Goal: Task Accomplishment & Management: Manage account settings

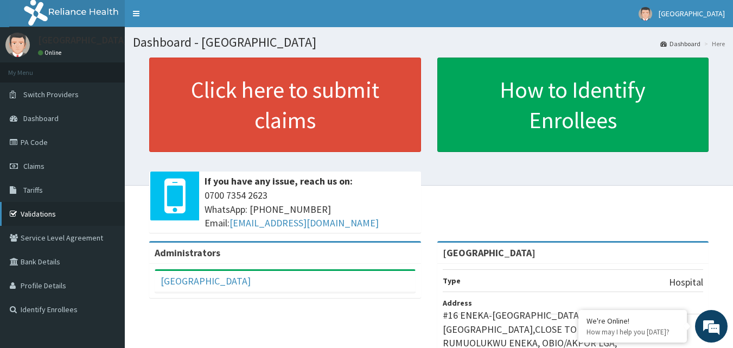
click at [46, 217] on link "Validations" at bounding box center [62, 214] width 125 height 24
click at [49, 140] on link "PA Code" at bounding box center [62, 142] width 125 height 24
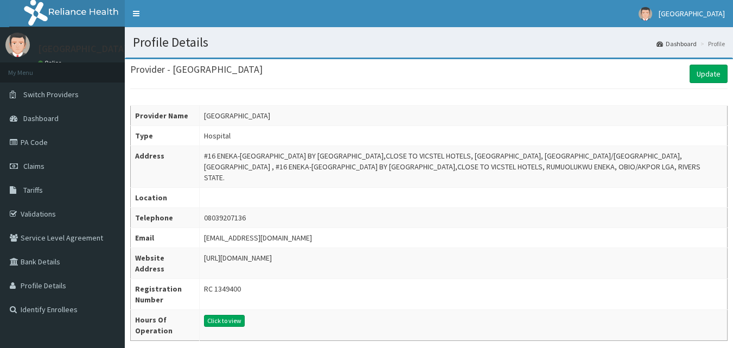
click at [536, 228] on td "zolivehospital@gmail.com" at bounding box center [464, 238] width 528 height 20
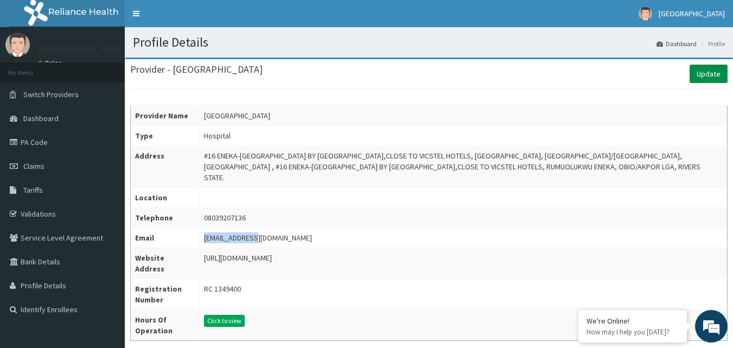
click at [711, 80] on link "Update" at bounding box center [708, 74] width 38 height 18
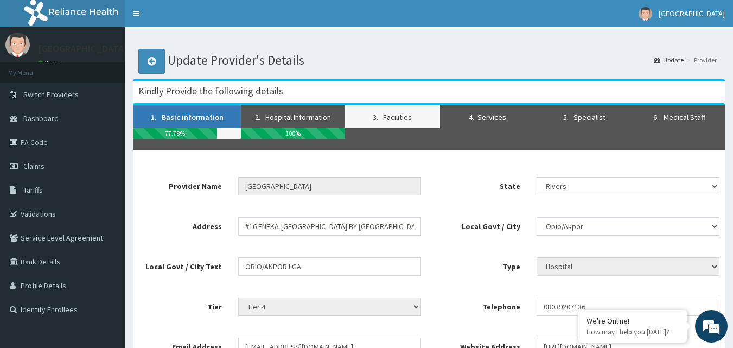
click at [397, 117] on link "3. Facilities" at bounding box center [392, 116] width 95 height 23
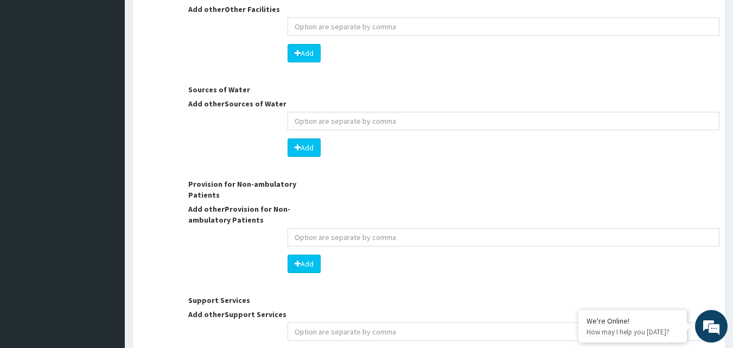
scroll to position [1657, 0]
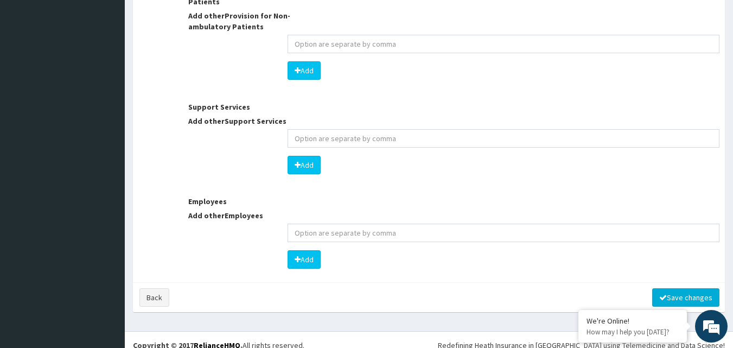
click at [686, 288] on button "Save changes" at bounding box center [685, 297] width 67 height 18
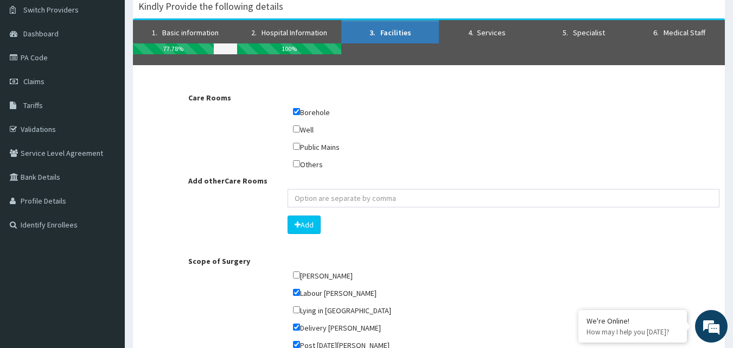
scroll to position [0, 0]
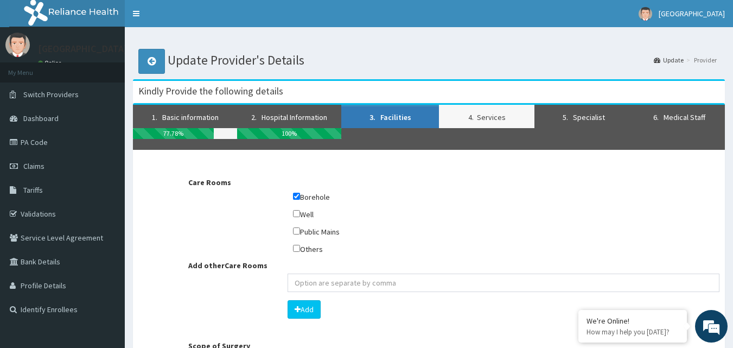
click at [478, 116] on link "4. Services" at bounding box center [486, 116] width 95 height 23
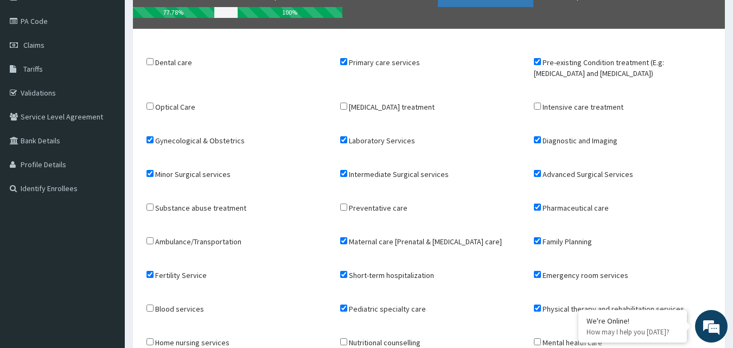
scroll to position [266, 0]
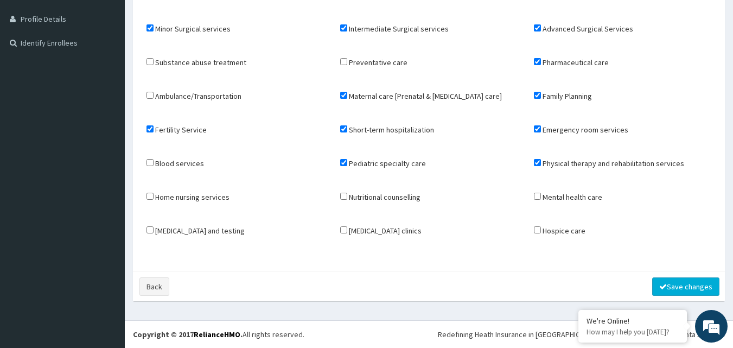
click at [693, 288] on button "Save changes" at bounding box center [685, 286] width 67 height 18
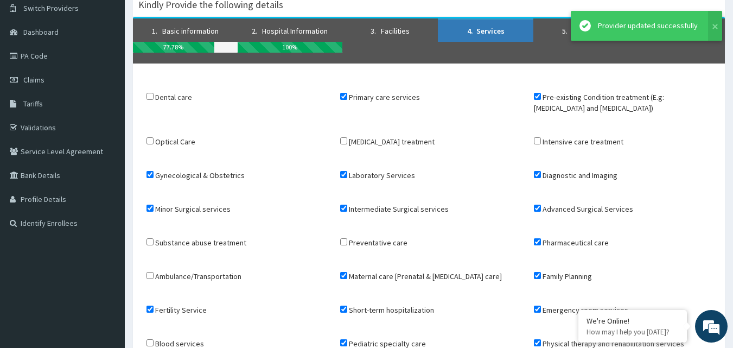
scroll to position [0, 0]
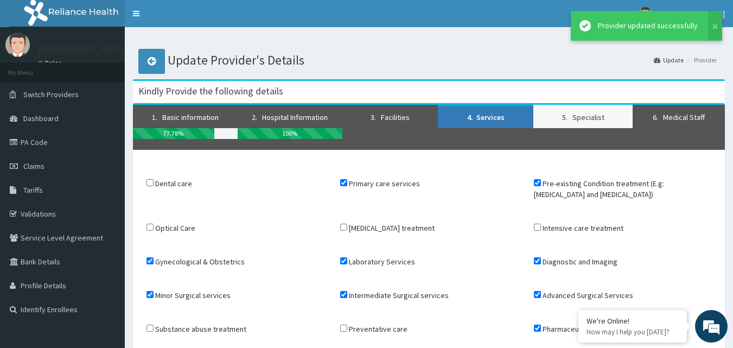
click at [587, 118] on link "5. Specialist" at bounding box center [582, 116] width 99 height 23
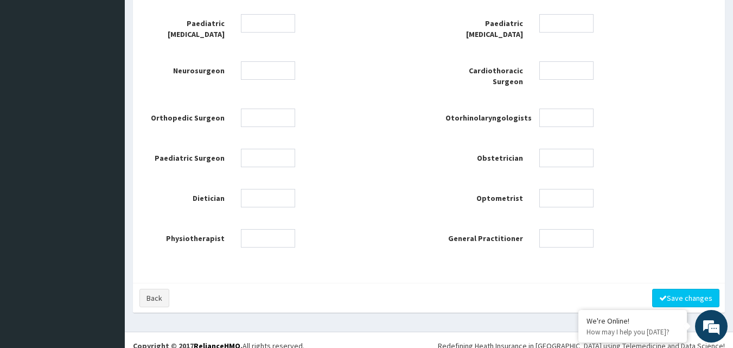
scroll to position [614, 0]
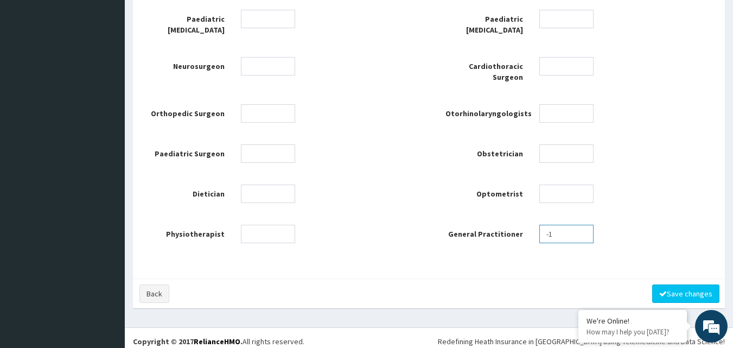
click at [582, 229] on input "-1" at bounding box center [566, 233] width 54 height 18
click at [582, 224] on input "1" at bounding box center [566, 233] width 54 height 18
type input "2"
click at [582, 224] on input "2" at bounding box center [566, 233] width 54 height 18
type input "1"
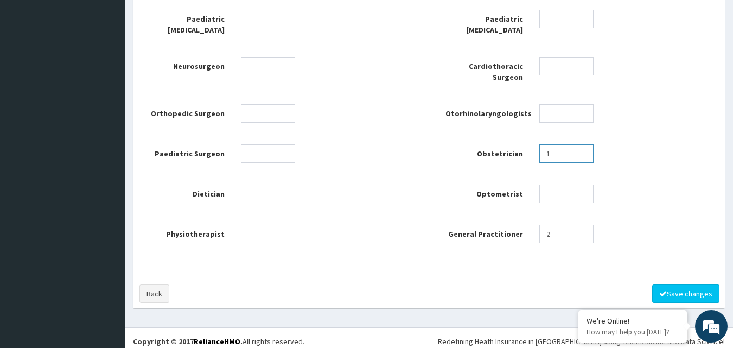
click at [580, 146] on input "1" at bounding box center [566, 153] width 54 height 18
click at [577, 112] on input "number" at bounding box center [566, 113] width 54 height 18
click at [584, 106] on input "-1" at bounding box center [566, 113] width 54 height 18
click at [582, 106] on input "0" at bounding box center [566, 113] width 54 height 18
type input "1"
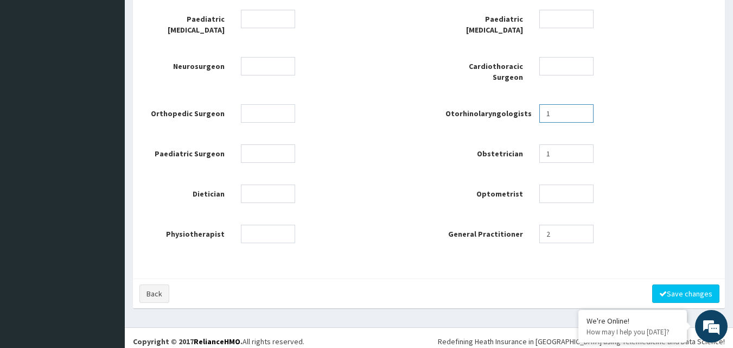
click at [582, 106] on input "1" at bounding box center [566, 113] width 54 height 18
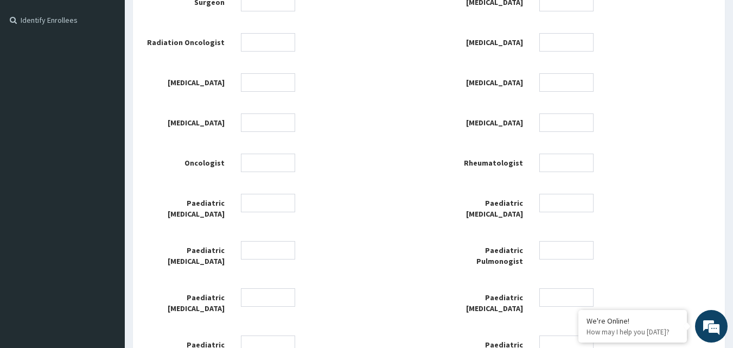
scroll to position [235, 0]
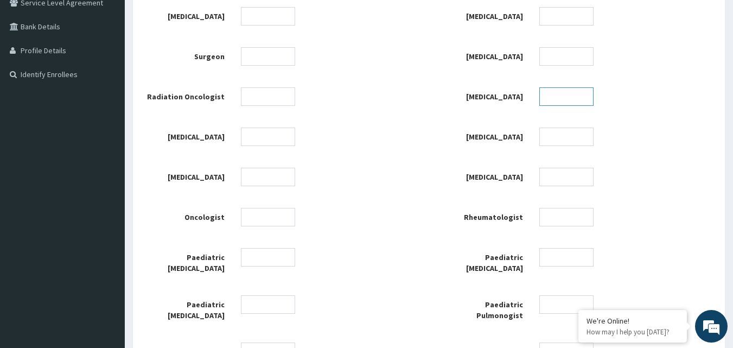
click at [559, 92] on input "number" at bounding box center [566, 96] width 54 height 18
click at [564, 57] on input "number" at bounding box center [566, 56] width 54 height 18
type input "1"
click at [560, 13] on input "number" at bounding box center [566, 16] width 54 height 18
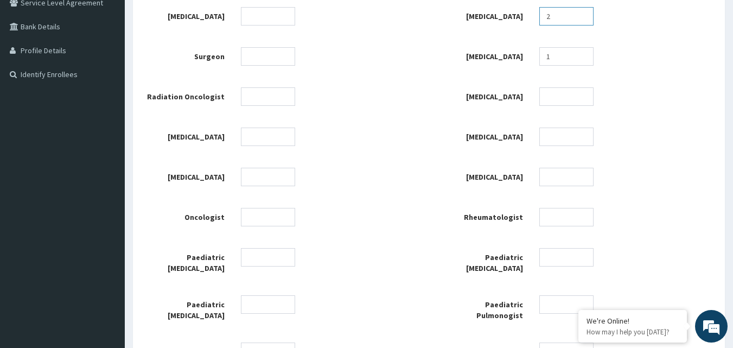
scroll to position [0, 0]
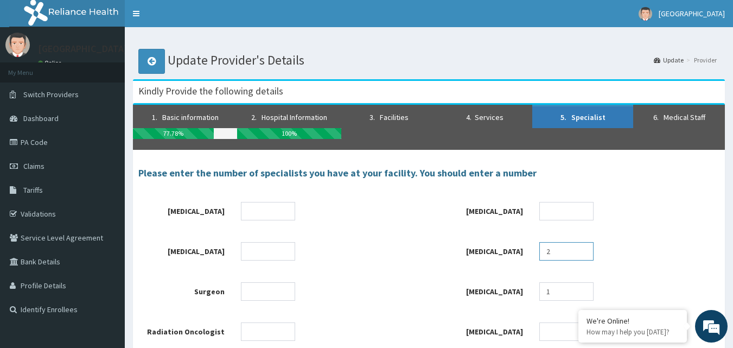
type input "2"
click at [250, 246] on input "number" at bounding box center [268, 251] width 54 height 18
click at [246, 282] on input "number" at bounding box center [268, 291] width 54 height 18
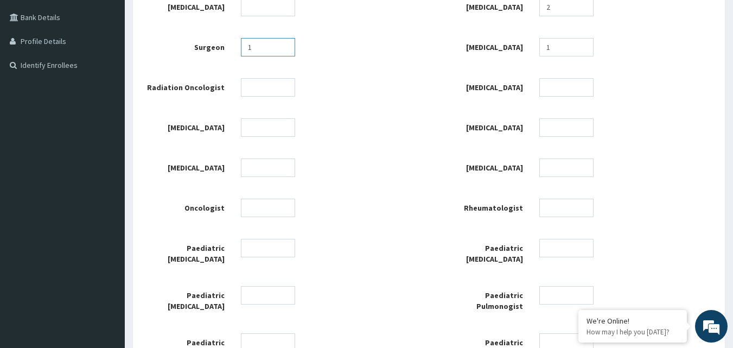
scroll to position [271, 0]
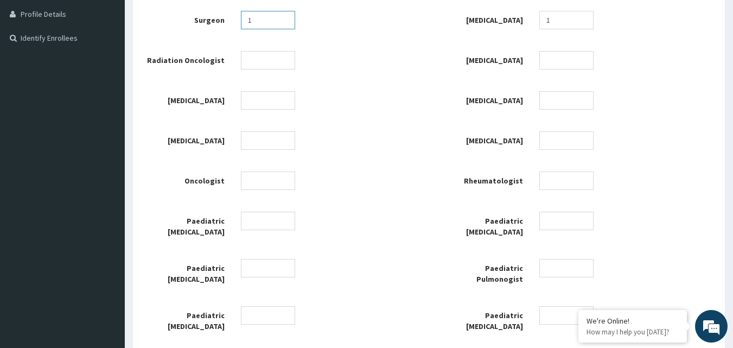
type input "1"
click at [373, 249] on div "Neurologist Dermatologist Psychiatrist Urologist 2 Surgeon 1 Gynecologist 1 Rad…" at bounding box center [428, 269] width 597 height 677
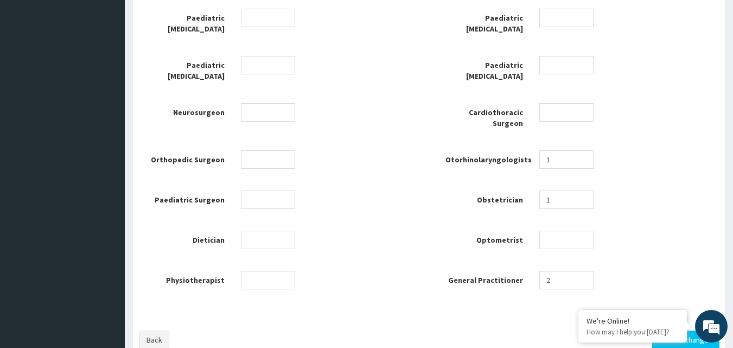
scroll to position [596, 0]
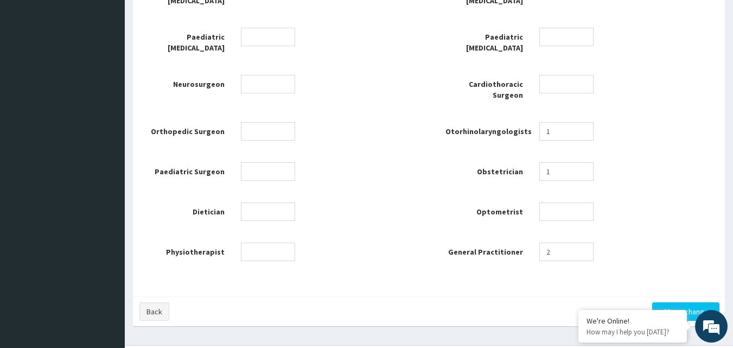
click at [373, 249] on div "Physiotherapist" at bounding box center [279, 251] width 299 height 18
click at [259, 246] on input "number" at bounding box center [268, 251] width 54 height 18
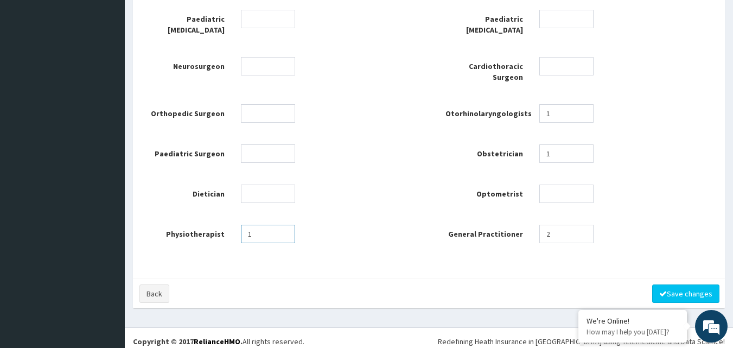
type input "1"
drag, startPoint x: 543, startPoint y: 277, endPoint x: 661, endPoint y: 286, distance: 118.0
click at [661, 286] on div "Back Save changes" at bounding box center [429, 293] width 592 height 30
click at [684, 284] on button "Save changes" at bounding box center [685, 293] width 67 height 18
click at [687, 286] on button "Save changes" at bounding box center [685, 293] width 67 height 18
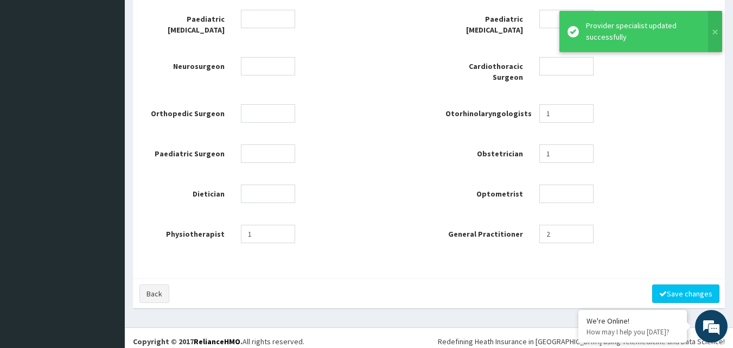
click at [658, 147] on div "Obstetrician 1" at bounding box center [578, 153] width 299 height 18
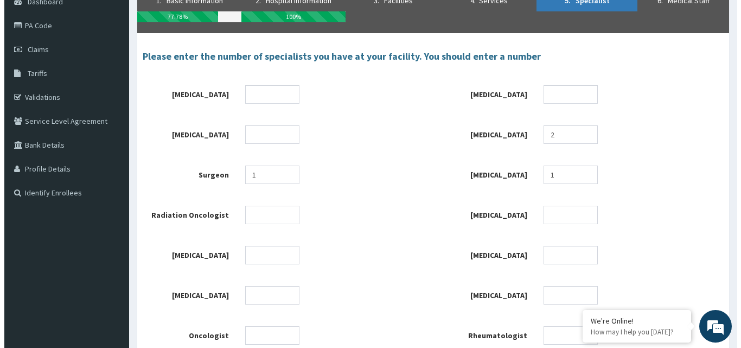
scroll to position [0, 0]
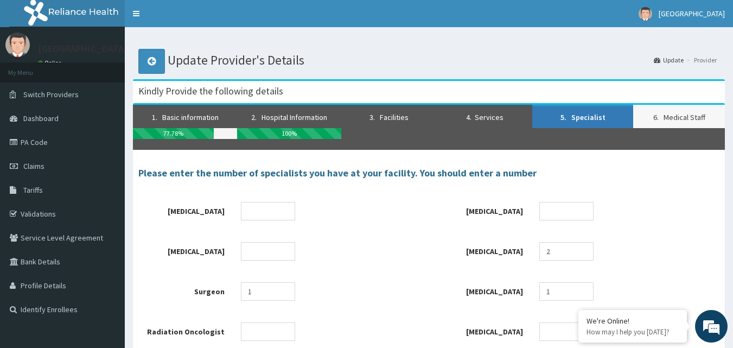
click at [675, 119] on link "6. Medical Staff" at bounding box center [679, 116] width 92 height 23
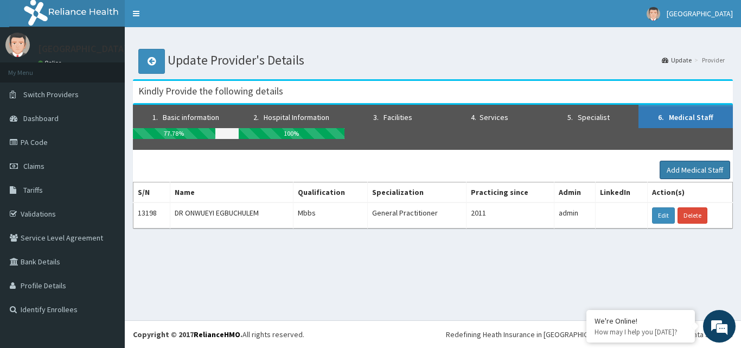
click at [695, 169] on button "Add Medical Staff" at bounding box center [694, 169] width 70 height 18
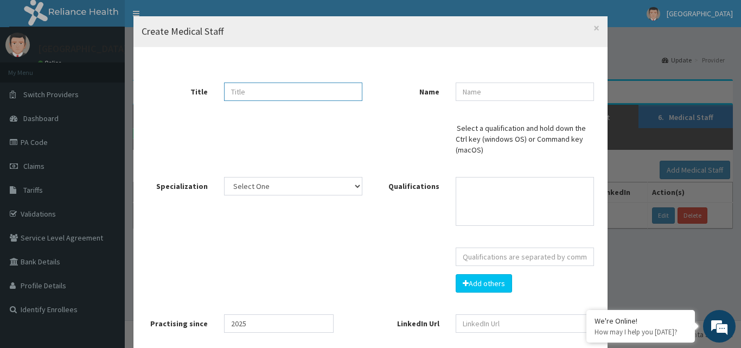
click at [332, 97] on input "text" at bounding box center [293, 91] width 138 height 18
type input "DR"
click at [493, 92] on input "text" at bounding box center [524, 91] width 138 height 18
type input "ONOJA DANIEL"
click at [352, 188] on select "Select One" at bounding box center [293, 186] width 138 height 18
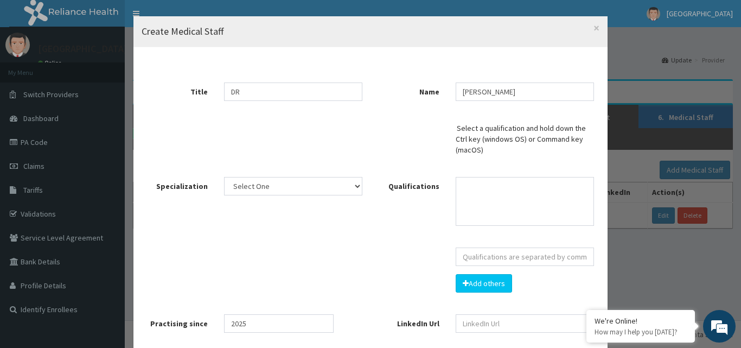
click at [394, 230] on div "Title DR Name ONOJA DANIEL Select a qualification and hold down the Ctrl key (w…" at bounding box center [371, 242] width 458 height 374
click at [354, 184] on select "Select One" at bounding box center [293, 186] width 138 height 18
click at [224, 177] on select "Select One" at bounding box center [293, 186] width 138 height 18
click at [486, 196] on select at bounding box center [524, 201] width 138 height 49
click at [353, 184] on select "Select One" at bounding box center [293, 186] width 138 height 18
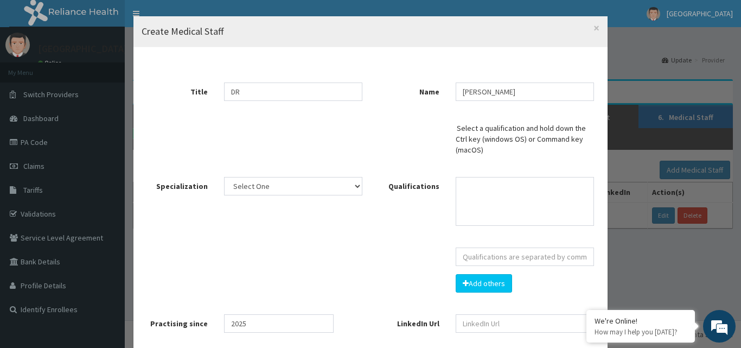
click at [375, 236] on div "Title DR Name ONOJA DANIEL Select a qualification and hold down the Ctrl key (w…" at bounding box center [371, 242] width 458 height 374
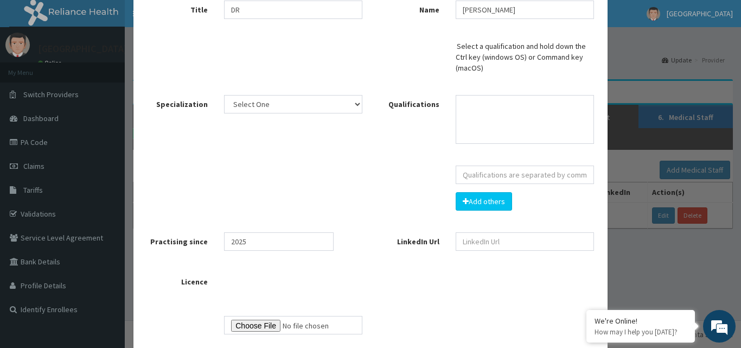
scroll to position [136, 0]
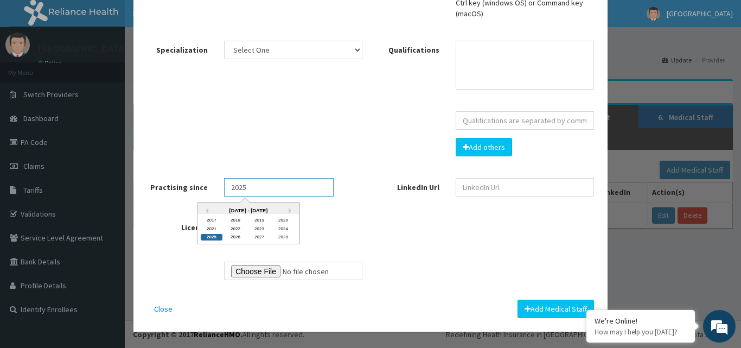
click at [309, 191] on input "2025" at bounding box center [279, 187] width 110 height 18
click at [278, 228] on div "2024" at bounding box center [283, 229] width 22 height 6
type input "2024"
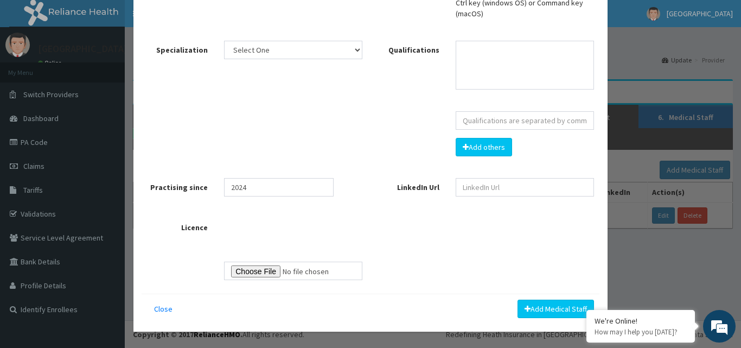
click at [377, 240] on div "Title DR Name ONOJA DANIEL Select a qualification and hold down the Ctrl key (w…" at bounding box center [371, 106] width 458 height 374
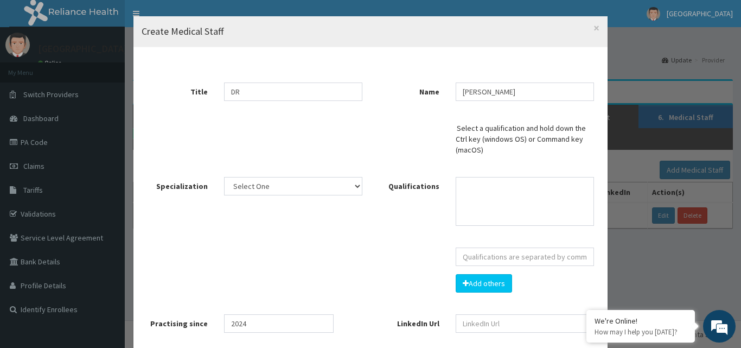
click at [681, 239] on div "Create Medical Staff × Close Title DR Name ONOJA DANIEL Select a qualification …" at bounding box center [370, 174] width 741 height 348
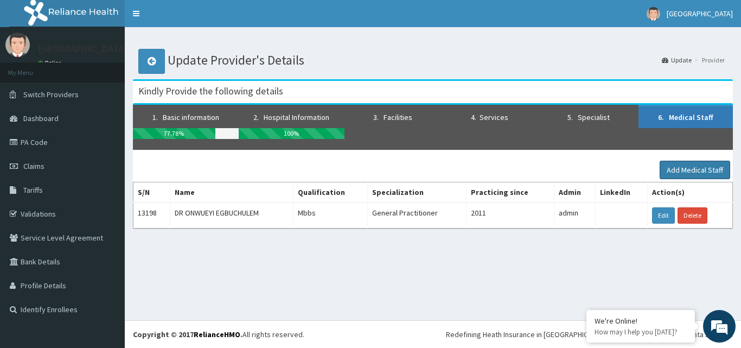
click at [692, 168] on button "Add Medical Staff" at bounding box center [694, 169] width 70 height 18
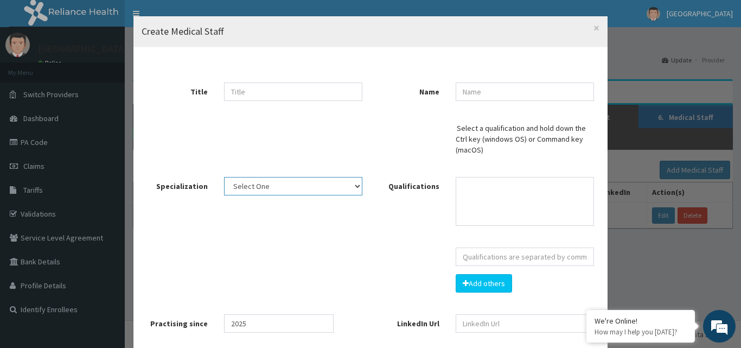
click at [352, 186] on select "Select One" at bounding box center [293, 186] width 138 height 18
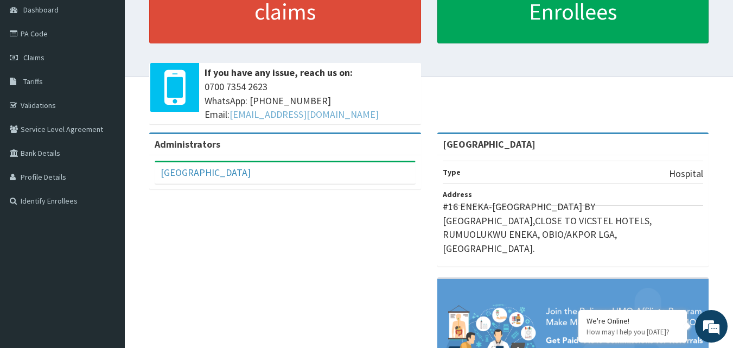
scroll to position [108, 0]
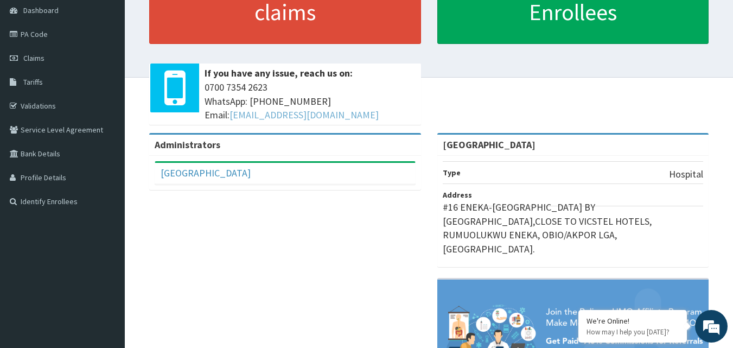
click at [349, 114] on link "hellonigeria@getreliancehealth.com" at bounding box center [303, 114] width 149 height 12
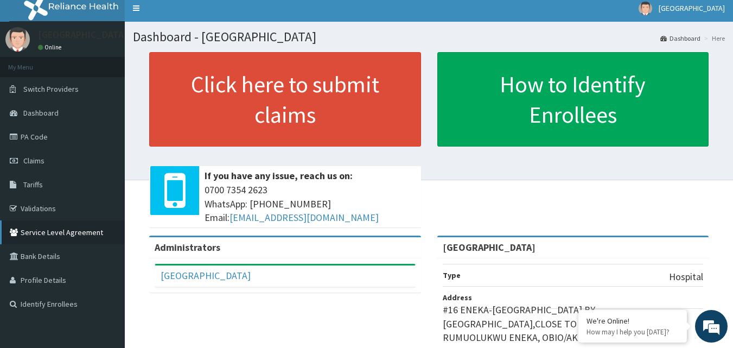
scroll to position [0, 0]
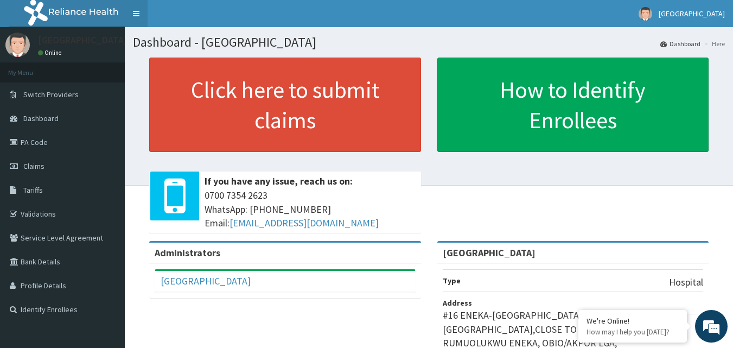
click at [139, 18] on link "Toggle navigation" at bounding box center [136, 13] width 23 height 27
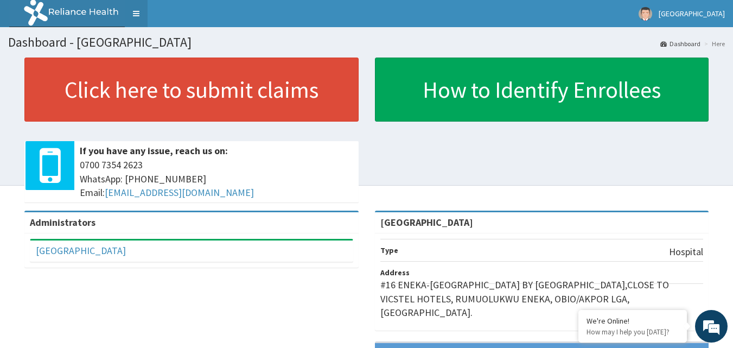
click at [137, 13] on link "Toggle navigation" at bounding box center [136, 13] width 23 height 27
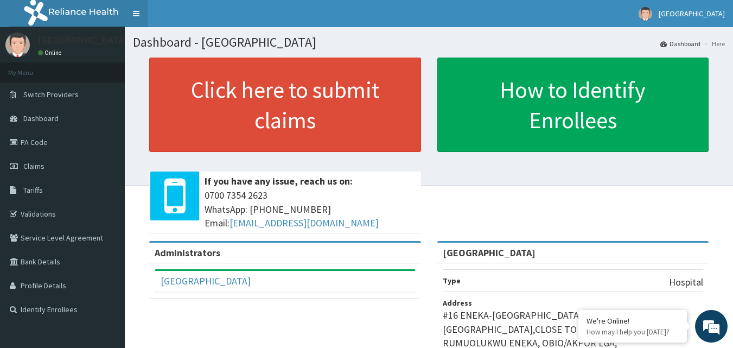
click at [137, 13] on link "Toggle navigation" at bounding box center [136, 13] width 23 height 27
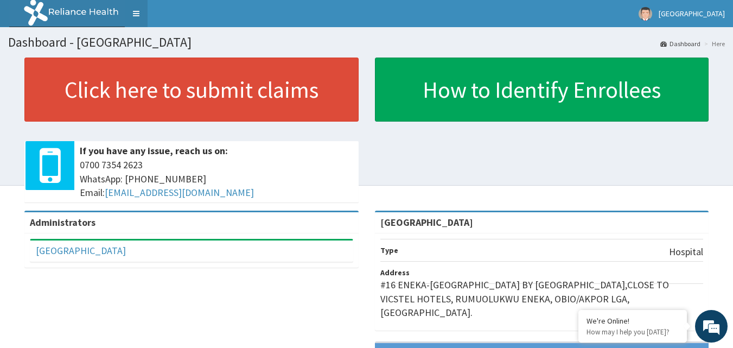
click at [137, 13] on link "Toggle navigation" at bounding box center [136, 13] width 23 height 27
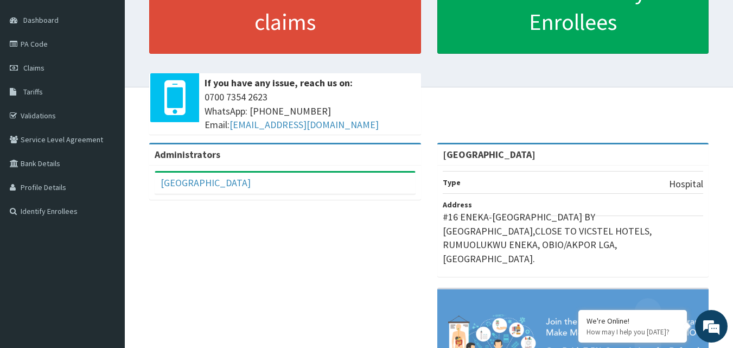
scroll to position [197, 0]
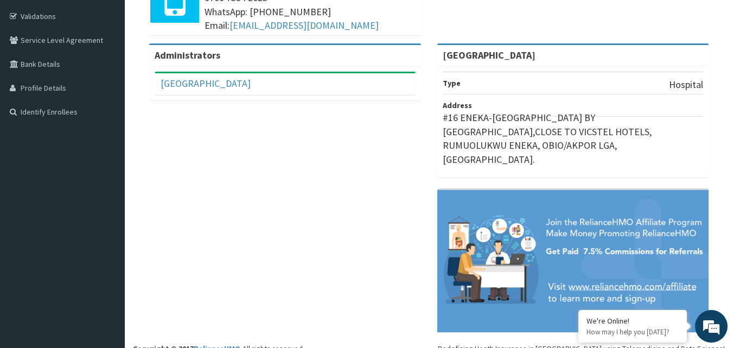
click at [353, 127] on div "Administrators Zolive Hospital Full Name Zolive Hospital Email Address zoliveho…" at bounding box center [429, 192] width 592 height 299
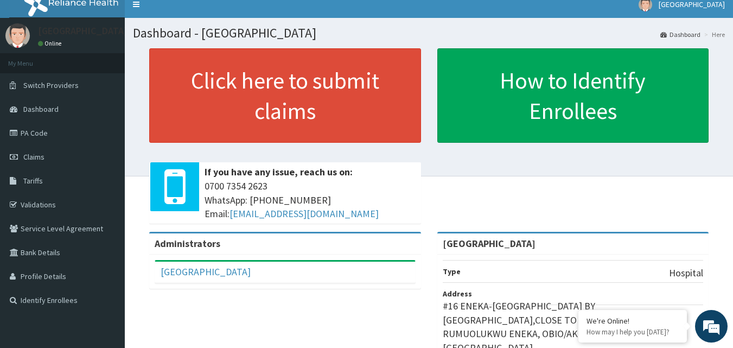
scroll to position [0, 0]
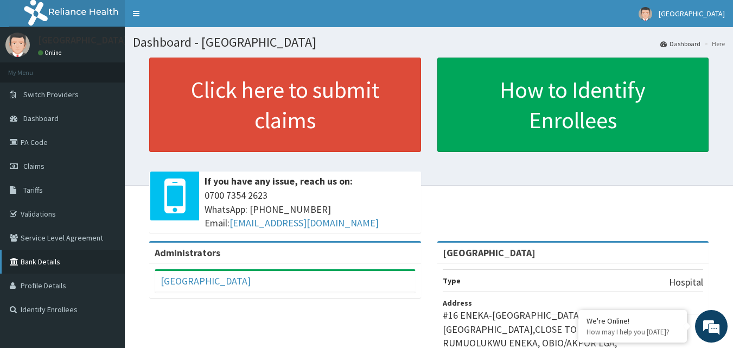
click at [34, 261] on link "Bank Details" at bounding box center [62, 261] width 125 height 24
click at [41, 261] on link "Bank Details" at bounding box center [62, 261] width 125 height 24
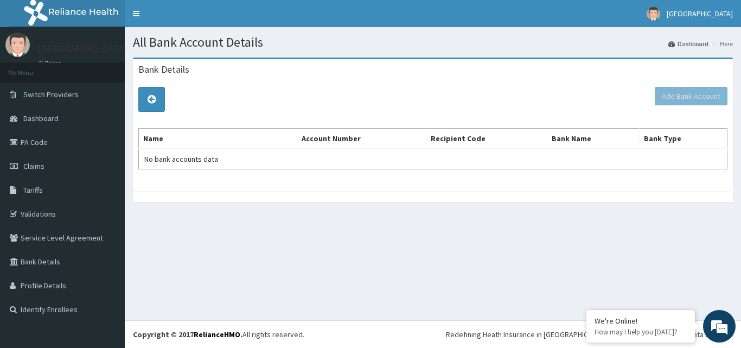
click at [689, 73] on div "Bank Details" at bounding box center [433, 70] width 600 height 22
click at [427, 280] on div "All Bank Account Details Dashboard Here Bank Details Add Bank Account Name Acco…" at bounding box center [433, 173] width 616 height 293
